Goal: Find specific page/section: Find specific page/section

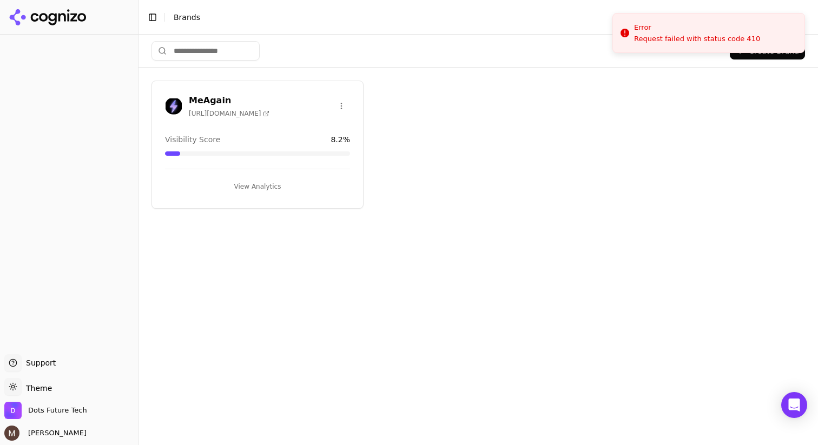
click at [275, 120] on div "MeAgain [URL][DOMAIN_NAME] Visibility Score 8.2 % View Analytics" at bounding box center [257, 145] width 212 height 128
click at [214, 100] on h3 "MeAgain" at bounding box center [229, 100] width 81 height 13
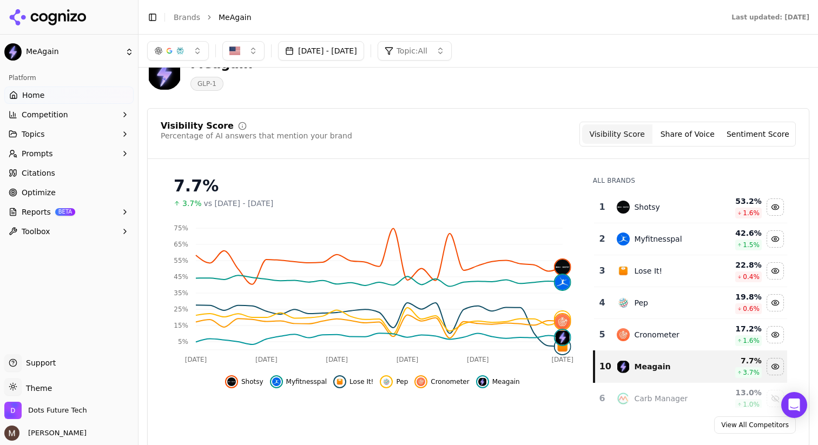
scroll to position [31, 0]
